Goal: Task Accomplishment & Management: Complete application form

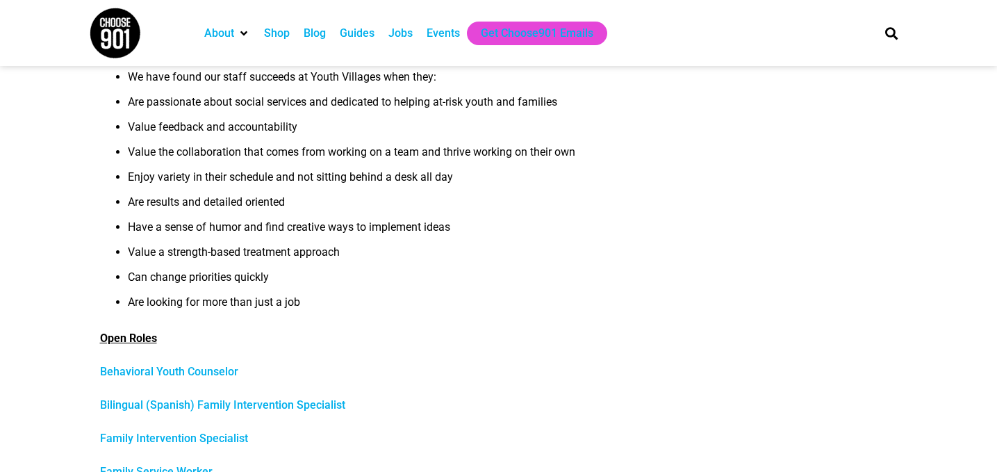
scroll to position [454, 0]
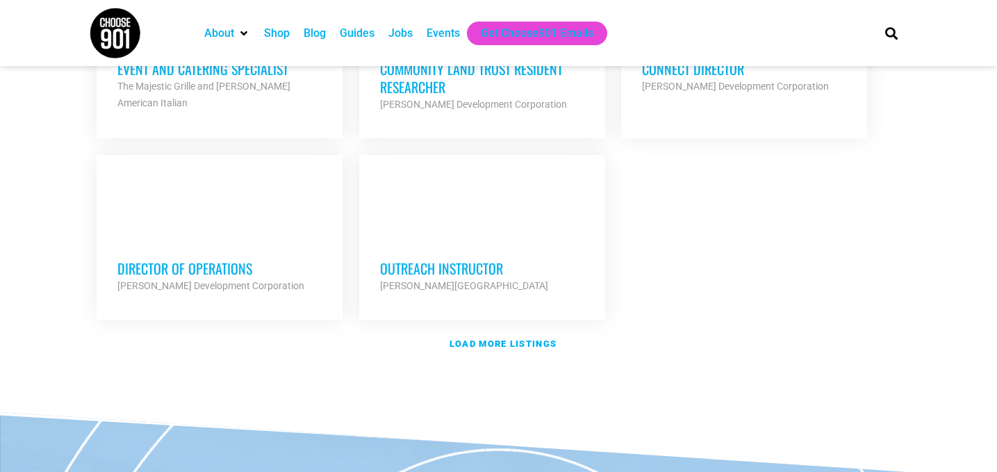
scroll to position [1704, 0]
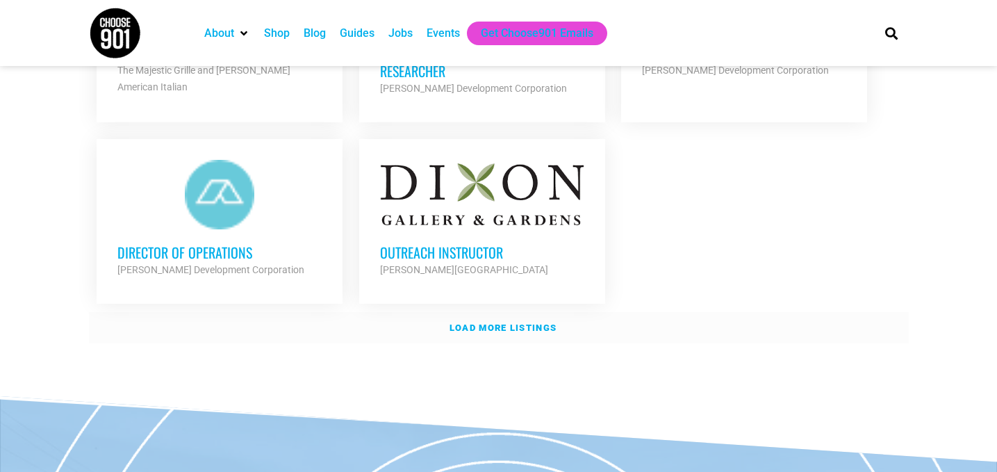
click at [506, 323] on strong "Load more listings" at bounding box center [503, 328] width 107 height 10
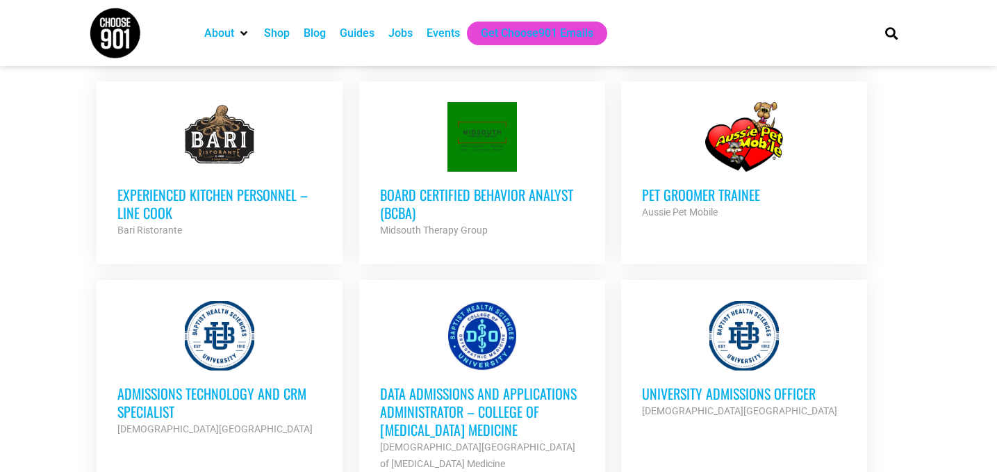
scroll to position [2168, 0]
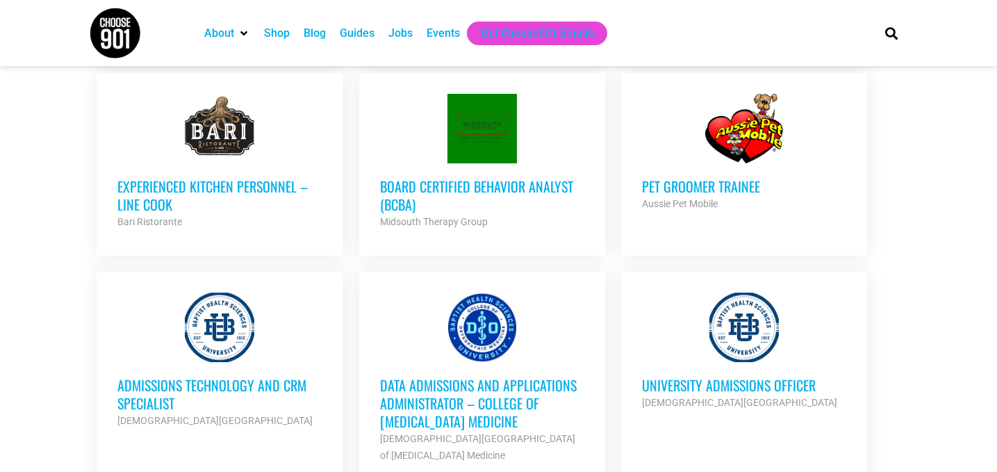
click at [142, 188] on h3 "Experienced Kitchen Personnel – Line Cook" at bounding box center [219, 195] width 204 height 36
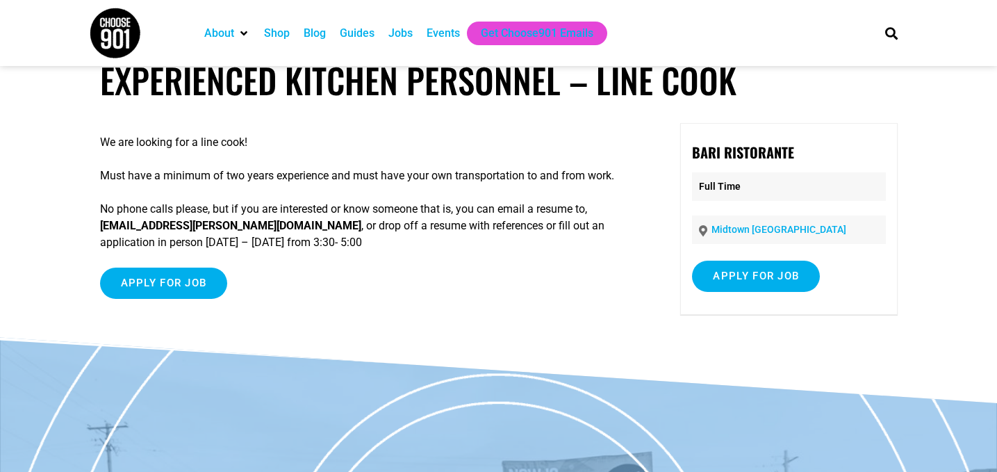
scroll to position [20, 0]
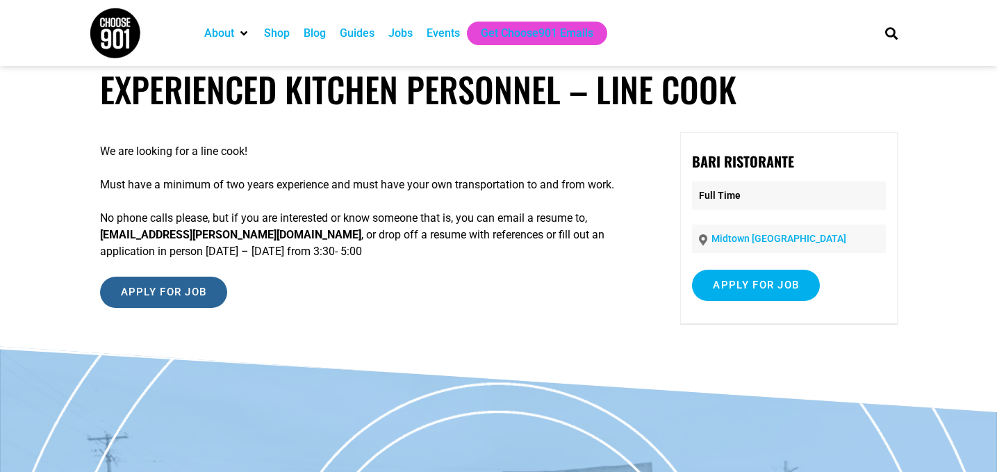
click at [145, 296] on input "Apply for job" at bounding box center [164, 292] width 128 height 31
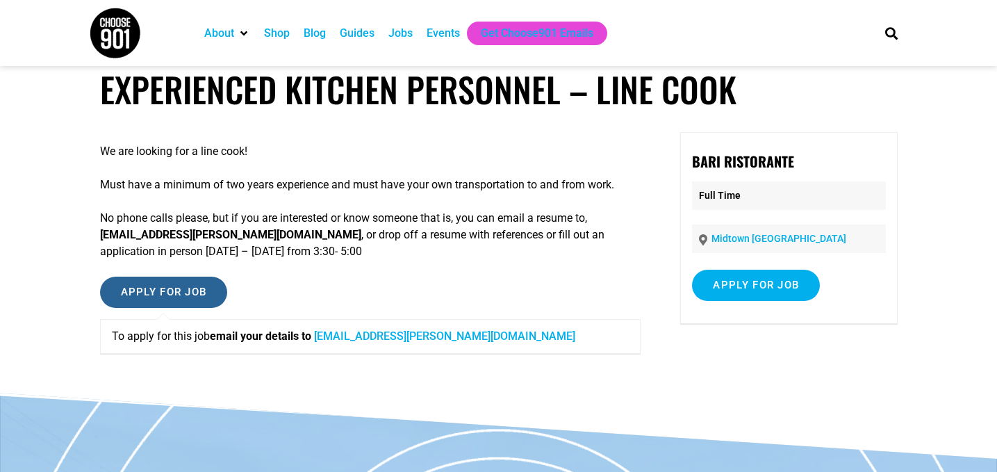
scroll to position [0, 0]
